Goal: Task Accomplishment & Management: Complete application form

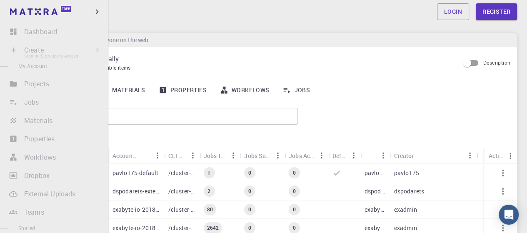
click at [14, 50] on li "Create Sign In (Sign Up) to Access New Job New Material Create Material Upload …" at bounding box center [54, 50] width 108 height 17
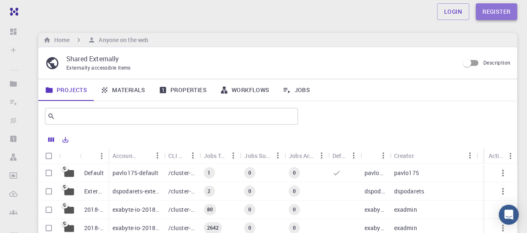
click at [497, 12] on link "Register" at bounding box center [496, 11] width 41 height 17
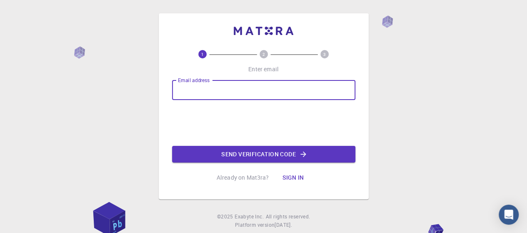
click at [231, 95] on input "Email address" at bounding box center [263, 90] width 183 height 20
type input "[EMAIL_ADDRESS][DOMAIN_NAME]"
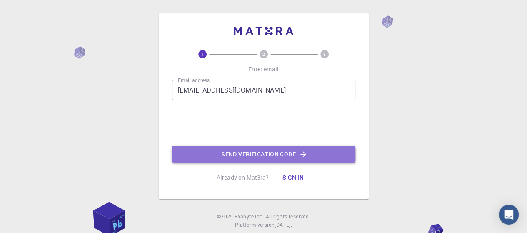
click at [269, 154] on button "Send verification code" at bounding box center [263, 154] width 183 height 17
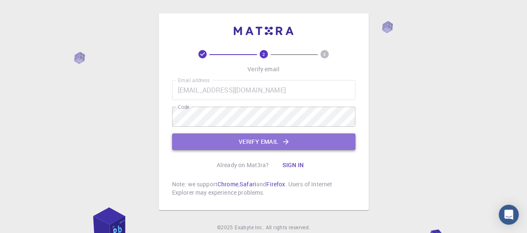
click at [237, 139] on button "Verify email" at bounding box center [263, 141] width 183 height 17
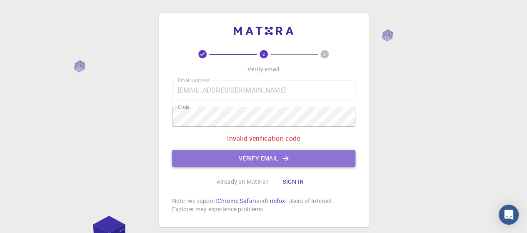
click at [242, 160] on button "Verify email" at bounding box center [263, 158] width 183 height 17
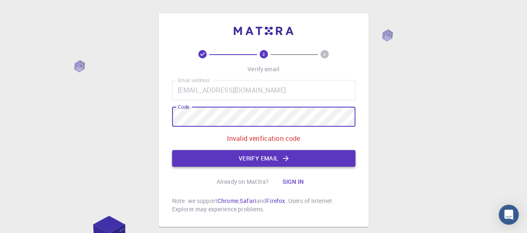
click at [212, 161] on button "Verify email" at bounding box center [263, 158] width 183 height 17
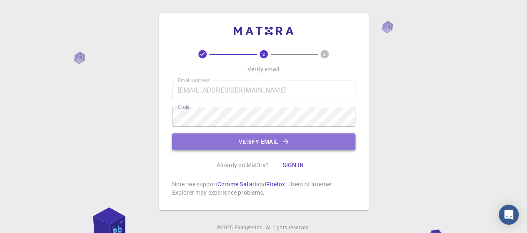
click at [217, 140] on button "Verify email" at bounding box center [263, 141] width 183 height 17
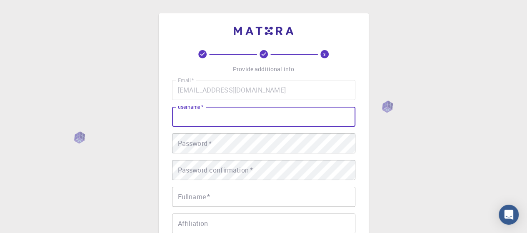
click at [230, 119] on input "username   *" at bounding box center [263, 117] width 183 height 20
type input "Juna"
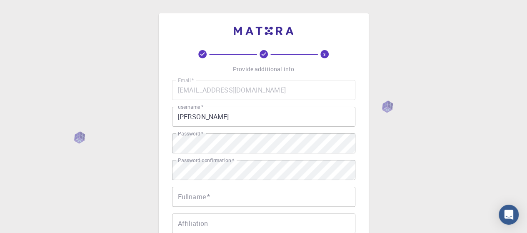
click at [427, 128] on div "3 Provide additional info Email   * johnalobaton.bbs@gmail.com Email   * userna…" at bounding box center [263, 212] width 527 height 424
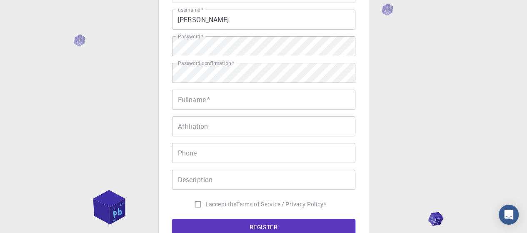
scroll to position [100, 0]
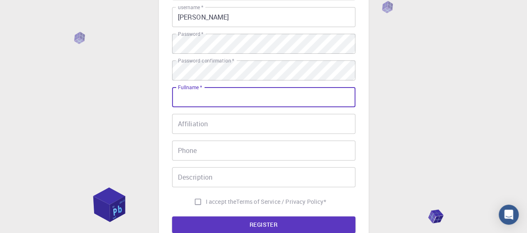
click at [272, 92] on input "Fullname   *" at bounding box center [263, 97] width 183 height 20
type input "Juna Bee"
click at [249, 125] on input "Affiliation" at bounding box center [263, 124] width 183 height 20
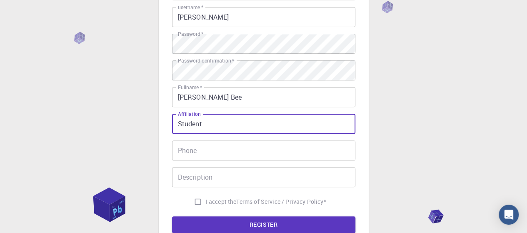
type input "Student"
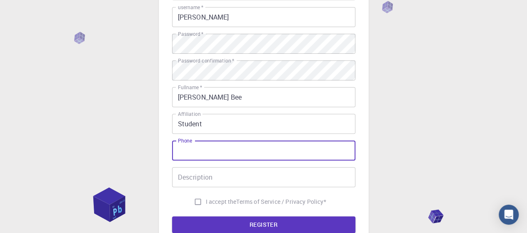
click at [248, 154] on input "Phone" at bounding box center [263, 150] width 183 height 20
type input "092947412"
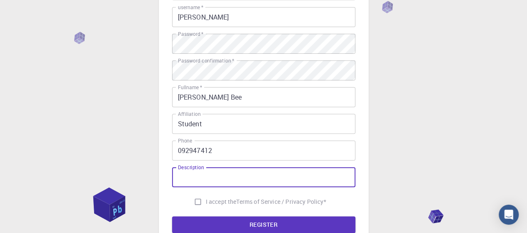
click at [240, 182] on input "Description" at bounding box center [263, 177] width 183 height 20
type input "Simulation"
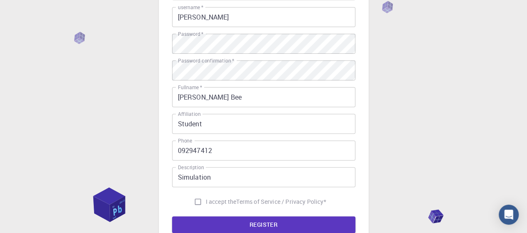
click at [213, 197] on label "I accept the Terms of Service / Privacy Policy *" at bounding box center [258, 202] width 136 height 16
click at [206, 197] on input "I accept the Terms of Service / Privacy Policy *" at bounding box center [198, 202] width 16 height 16
checkbox input "true"
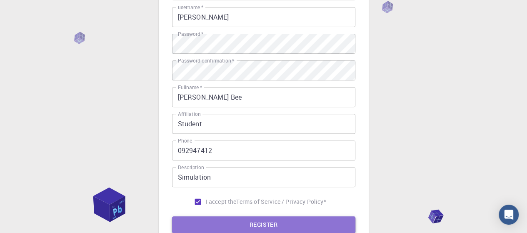
click at [206, 222] on button "REGISTER" at bounding box center [263, 224] width 183 height 17
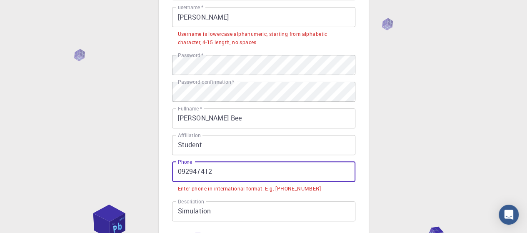
click at [183, 174] on input "092947412" at bounding box center [263, 172] width 183 height 20
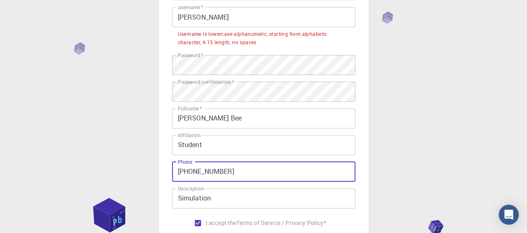
type input "+6392947412"
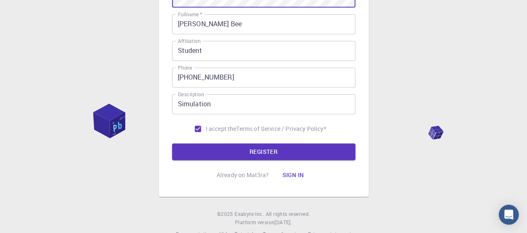
scroll to position [213, 0]
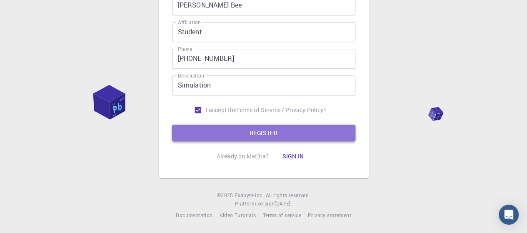
click at [274, 125] on button "REGISTER" at bounding box center [263, 133] width 183 height 17
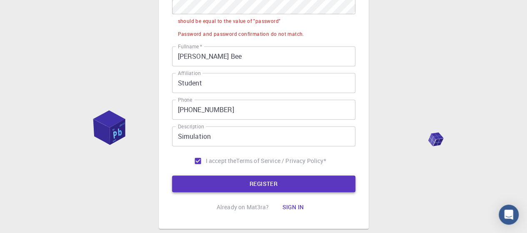
scroll to position [264, 0]
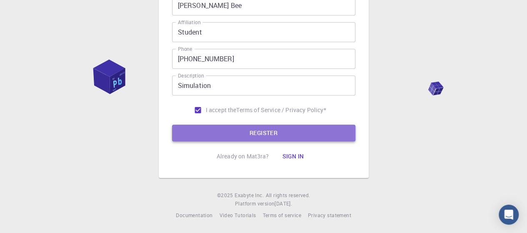
click at [293, 131] on button "REGISTER" at bounding box center [263, 133] width 183 height 17
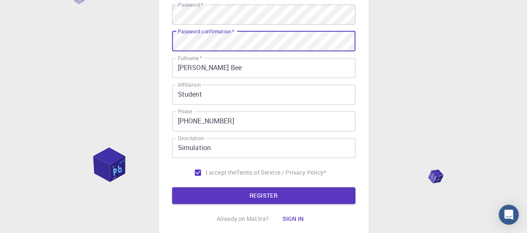
scroll to position [213, 0]
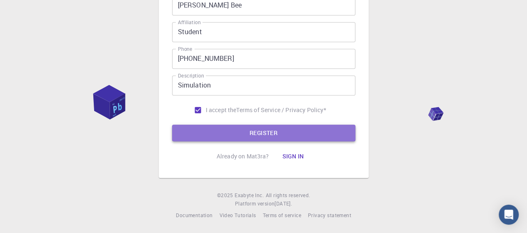
click at [234, 130] on button "REGISTER" at bounding box center [263, 133] width 183 height 17
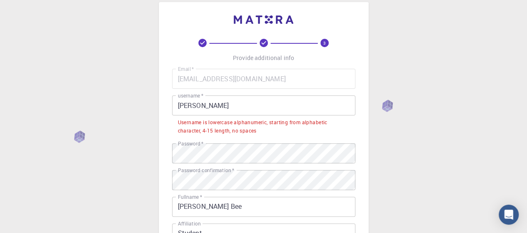
scroll to position [0, 0]
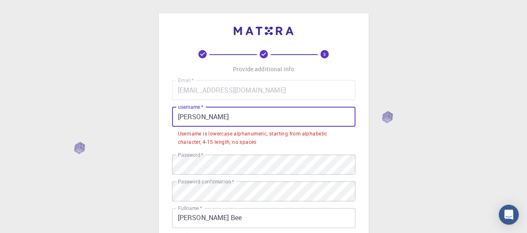
click at [236, 117] on input "Juna" at bounding box center [263, 117] width 183 height 20
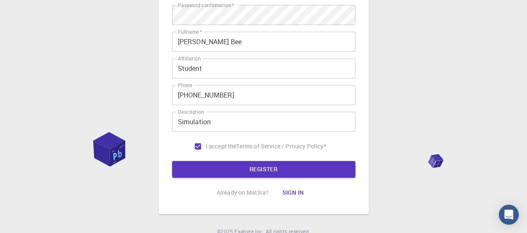
scroll to position [192, 0]
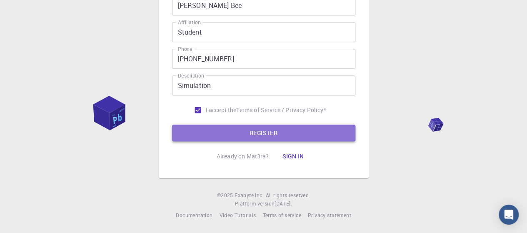
click at [230, 127] on button "REGISTER" at bounding box center [263, 133] width 183 height 17
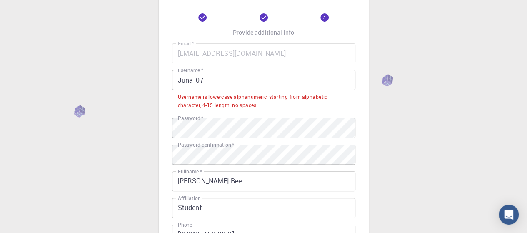
scroll to position [0, 0]
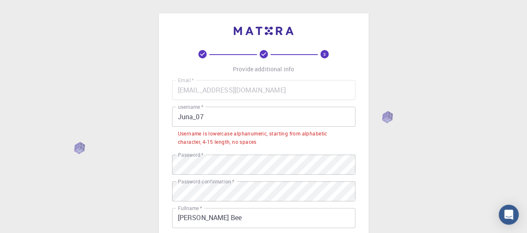
click at [225, 111] on input "Juna_07" at bounding box center [263, 117] width 183 height 20
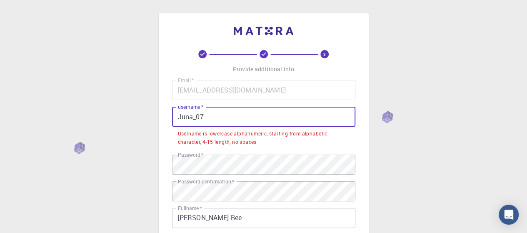
click at [183, 120] on input "Juna_07" at bounding box center [263, 117] width 183 height 20
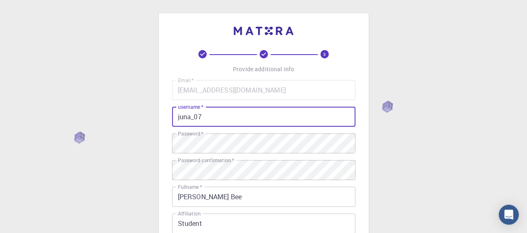
scroll to position [192, 0]
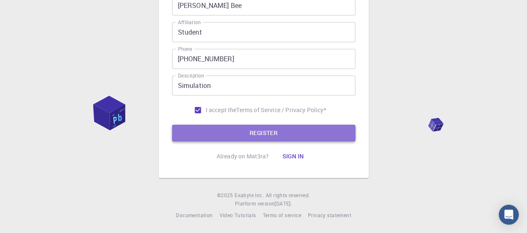
click at [196, 126] on button "REGISTER" at bounding box center [263, 133] width 183 height 17
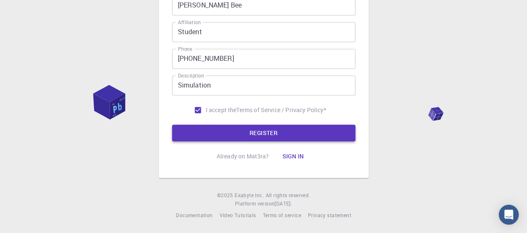
scroll to position [0, 0]
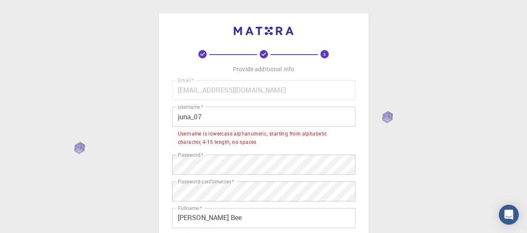
click at [222, 112] on input "juna_07" at bounding box center [263, 117] width 183 height 20
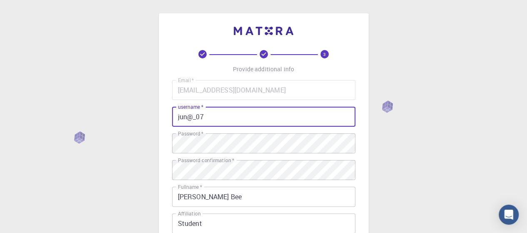
scroll to position [192, 0]
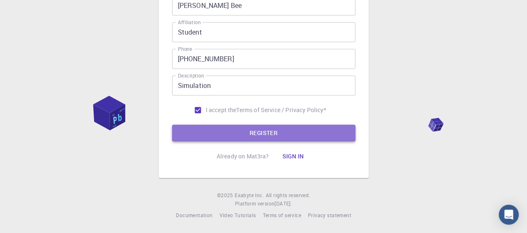
click at [220, 127] on button "REGISTER" at bounding box center [263, 133] width 183 height 17
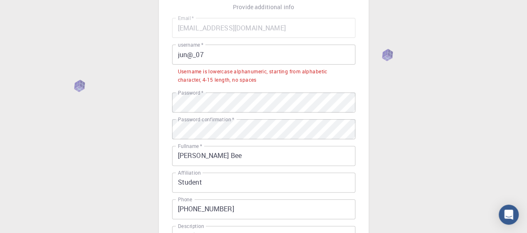
scroll to position [0, 0]
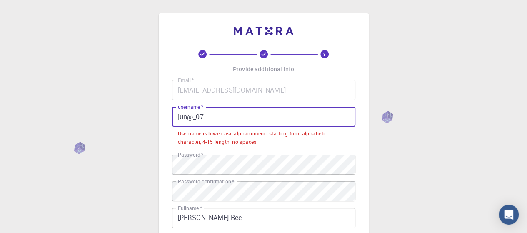
click at [197, 118] on input "jun@_07" at bounding box center [263, 117] width 183 height 20
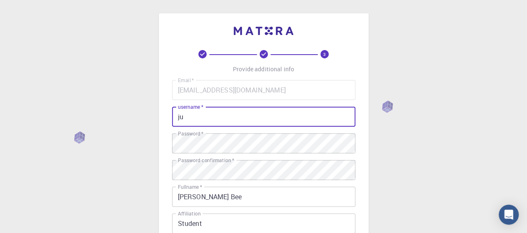
type input "j"
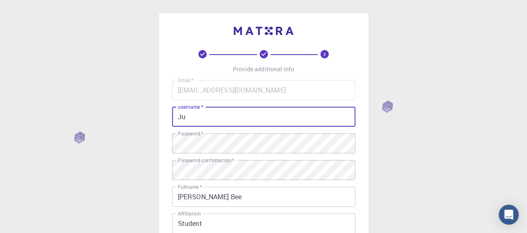
type input "J"
type input "juna007"
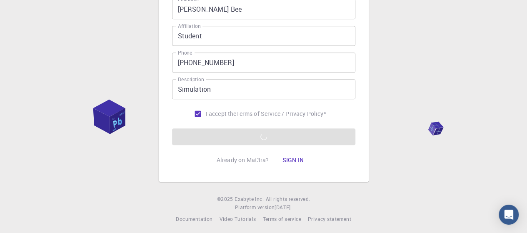
scroll to position [188, 0]
